Goal: Information Seeking & Learning: Learn about a topic

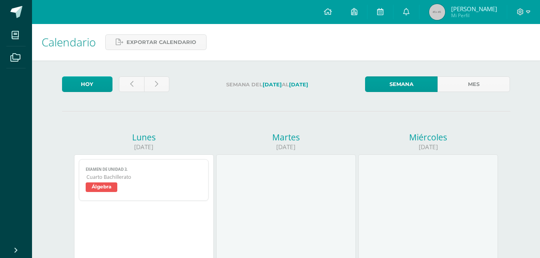
drag, startPoint x: 0, startPoint y: 150, endPoint x: 1, endPoint y: 140, distance: 10.1
click at [0, 150] on ul "Mis cursos Archivos" at bounding box center [16, 132] width 32 height 217
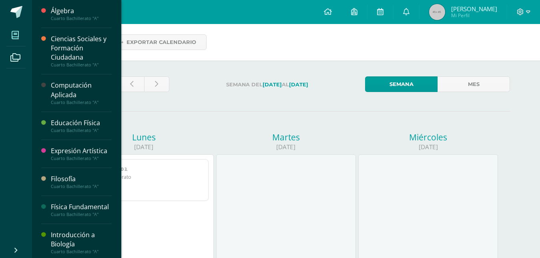
click at [19, 34] on icon at bounding box center [15, 35] width 7 height 8
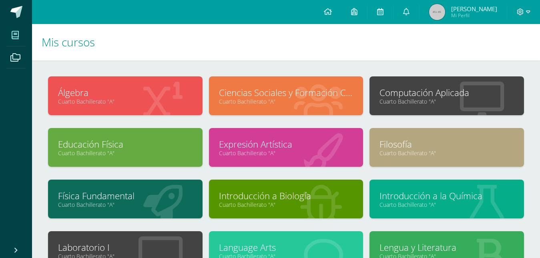
click at [413, 95] on link "Computación Aplicada" at bounding box center [447, 93] width 135 height 12
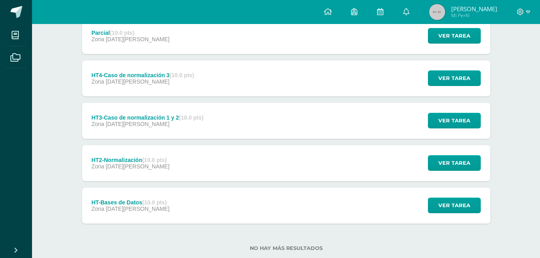
scroll to position [219, 0]
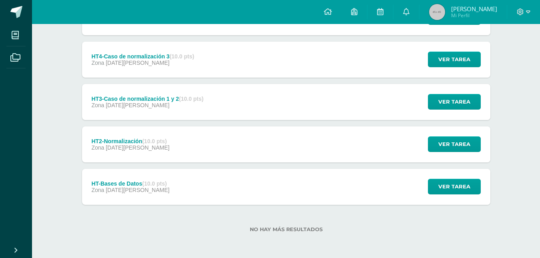
click at [169, 108] on div "Zona 08 de Julio" at bounding box center [147, 105] width 112 height 6
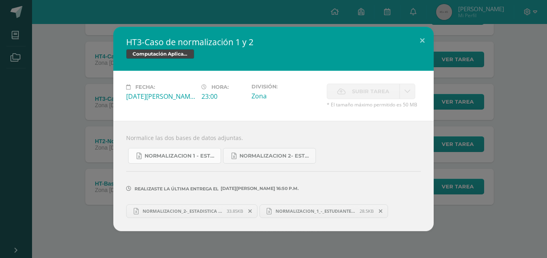
click at [172, 159] on span "NORMALIZACION 1 - ESTUDIANTES.xlsx" at bounding box center [181, 156] width 72 height 6
click at [262, 156] on span "NORMALIZACION 2- ESTADISTICA.xlsx" at bounding box center [276, 156] width 72 height 6
click at [90, 130] on div "HT3-Caso de normalización 1 y 2 Computación Aplicada Fecha: Martes 08 de Julio …" at bounding box center [273, 129] width 541 height 204
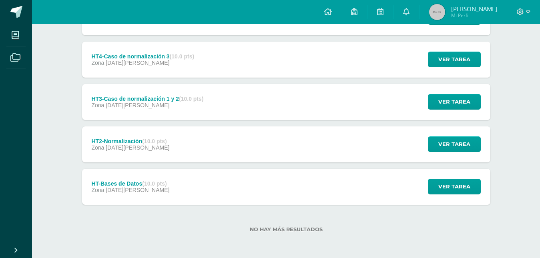
scroll to position [139, 0]
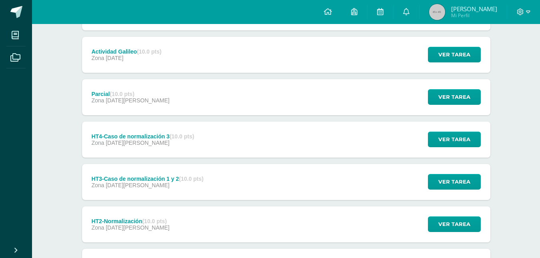
click at [197, 139] on div "HT4-Caso de normalización 3 (10.0 pts) Zona 09 de Julio" at bounding box center [143, 140] width 122 height 36
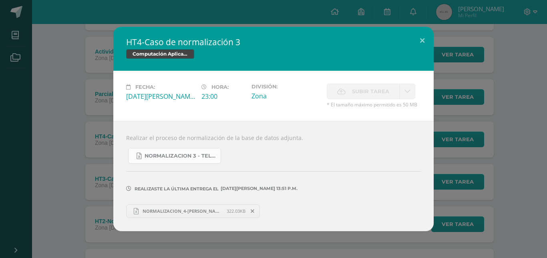
click at [178, 157] on span "NORMALIZACION 3 - TELEFONIA.xlsx" at bounding box center [181, 156] width 72 height 6
click at [107, 157] on div "HT4-Caso de normalización 3 Computación Aplicada Fecha: Miércoles 09 de Julio H…" at bounding box center [273, 129] width 541 height 204
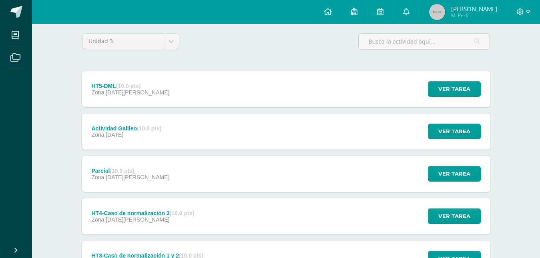
scroll to position [59, 0]
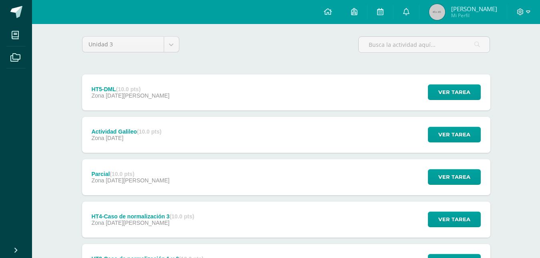
click at [213, 99] on div "HT5-DML (10.0 pts) Zona 04 de Agosto Ver tarea HT5-DML Computación Aplicada Car…" at bounding box center [286, 92] width 409 height 36
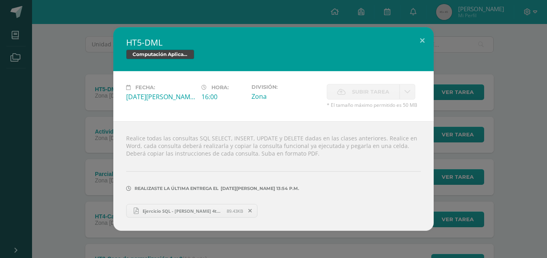
click at [73, 157] on div "HT5-DML Computación Aplicada Fecha: Lunes 04 de Agosto Hora: 16:00 División: Zo…" at bounding box center [273, 129] width 541 height 204
